Goal: Find specific page/section: Find specific page/section

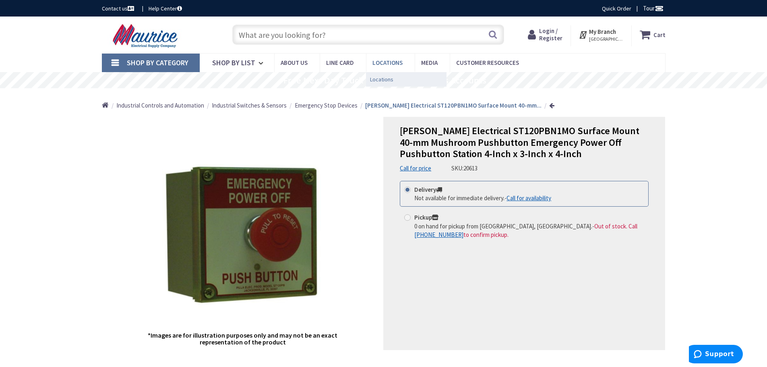
click at [382, 80] on span "Locations" at bounding box center [381, 79] width 23 height 8
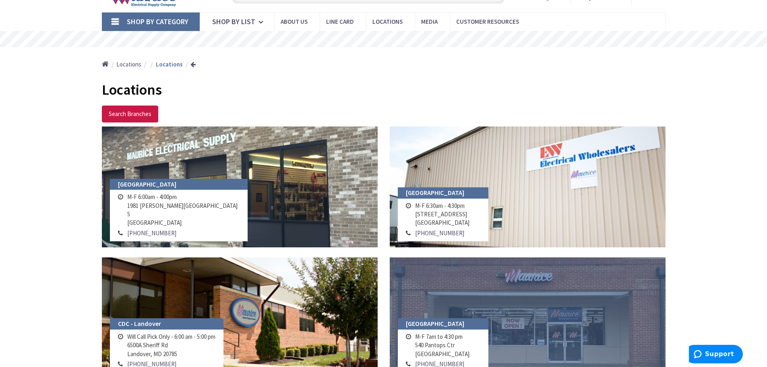
scroll to position [81, 0]
